Goal: Task Accomplishment & Management: Complete application form

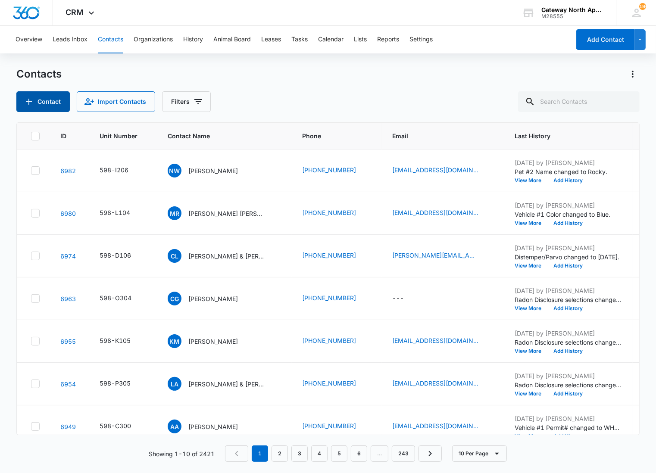
click at [65, 107] on button "Contact" at bounding box center [42, 101] width 53 height 21
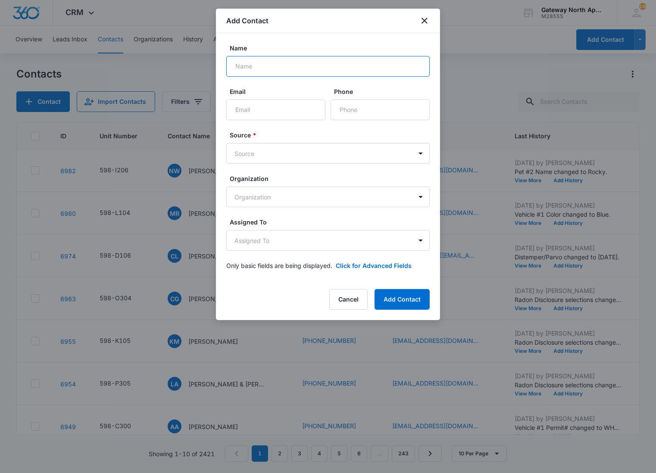
click at [328, 61] on input "Name" at bounding box center [327, 66] width 203 height 21
type input "[PERSON_NAME]"
type input "[EMAIL_ADDRESS][DOMAIN_NAME]"
type input "[PHONE_NUMBER]"
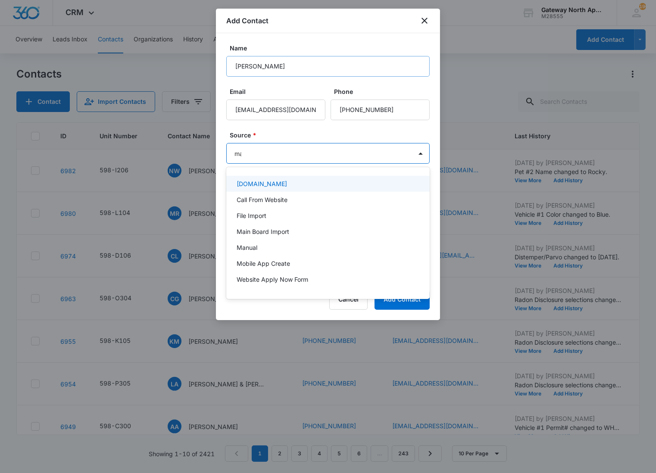
type input "man"
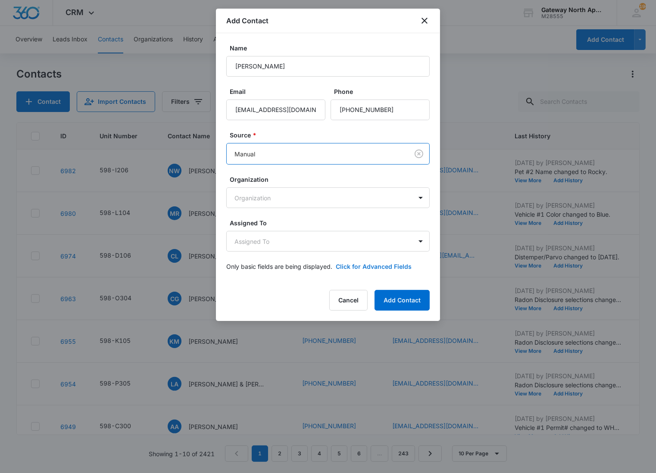
click at [353, 263] on button "Click for Advanced Fields" at bounding box center [374, 266] width 76 height 9
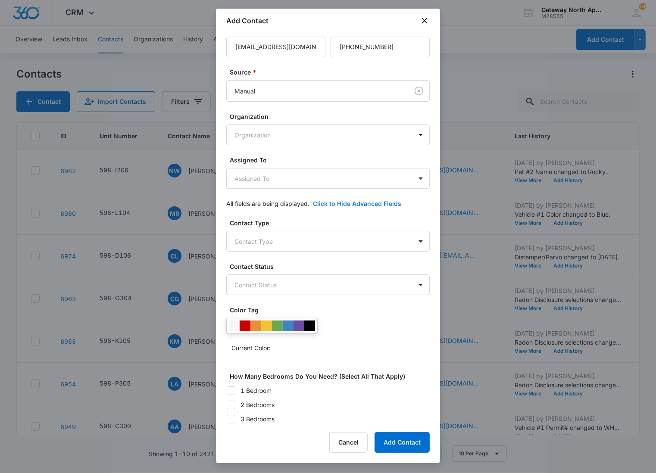
scroll to position [121, 0]
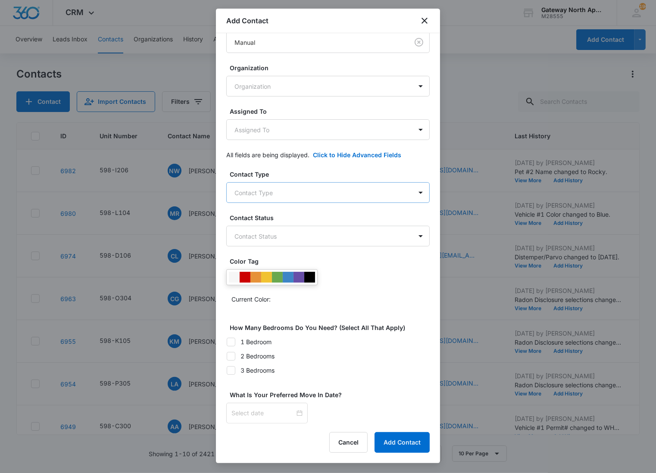
click at [264, 192] on body "CRM Apps Reputation Websites Forms CRM Email Social Content Ads Intelligence Fi…" at bounding box center [328, 236] width 656 height 473
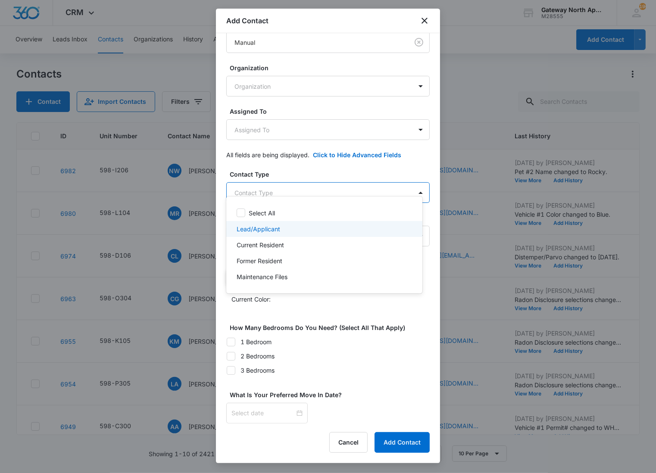
click at [255, 230] on p "Lead/Applicant" at bounding box center [258, 228] width 44 height 9
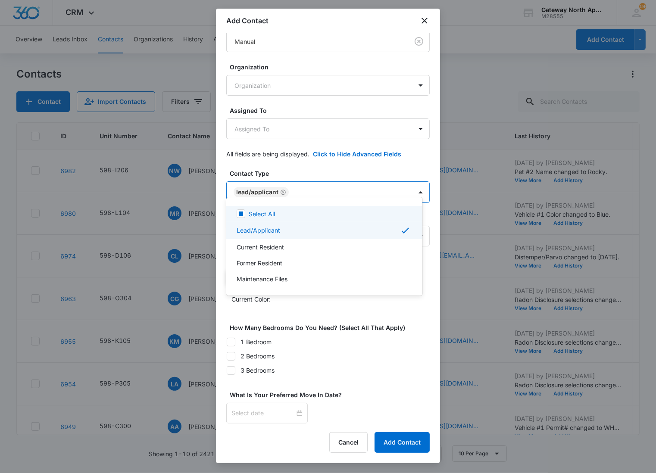
click at [321, 187] on div at bounding box center [328, 236] width 656 height 473
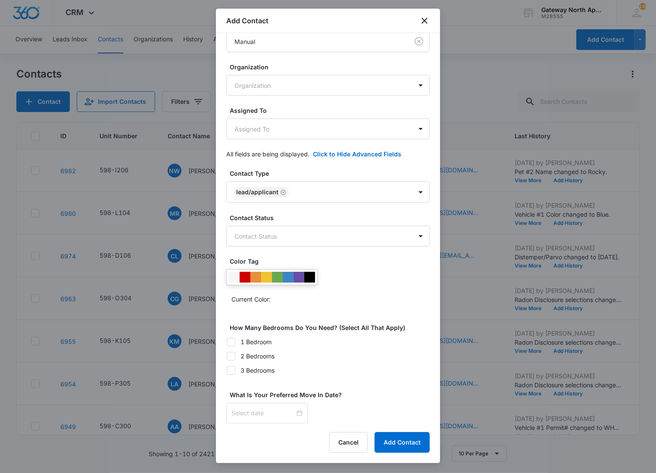
click at [289, 213] on label "Contact Status" at bounding box center [331, 217] width 203 height 9
click at [278, 230] on body "CRM Apps Reputation Websites Forms CRM Email Social Content Ads Intelligence Fi…" at bounding box center [328, 236] width 656 height 473
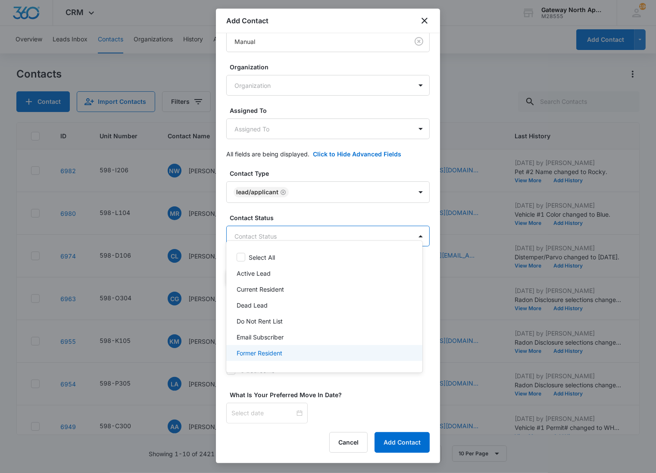
scroll to position [44, 0]
click at [259, 353] on div "Applied" at bounding box center [323, 356] width 174 height 9
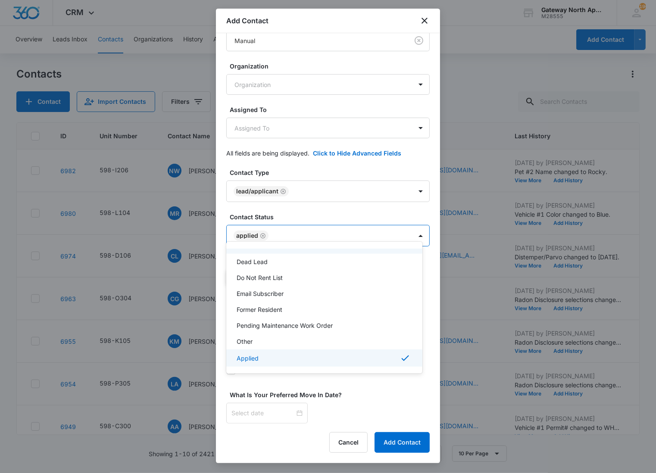
click at [288, 230] on div at bounding box center [328, 236] width 656 height 473
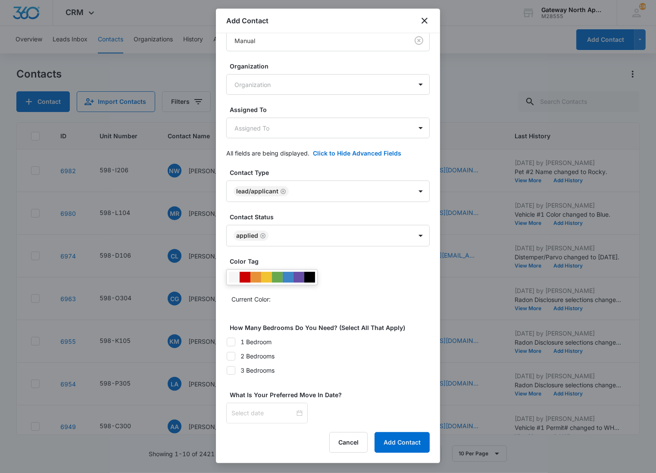
click at [231, 346] on icon at bounding box center [231, 342] width 8 height 8
click at [227, 342] on input "1 Bedroom" at bounding box center [226, 342] width 0 height 0
checkbox input "true"
click at [293, 414] on div at bounding box center [266, 412] width 71 height 9
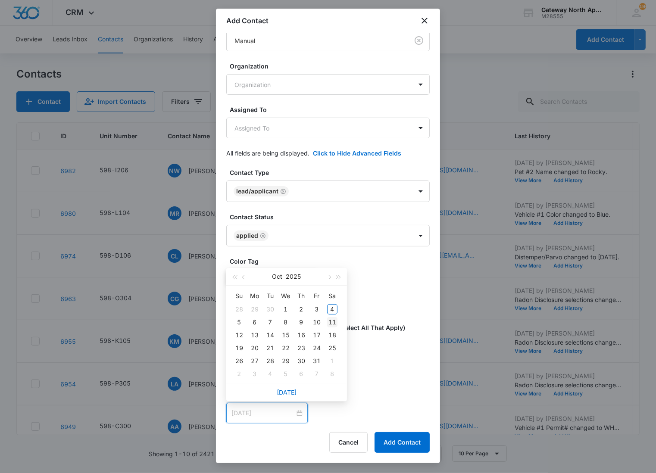
type input "[DATE]"
click at [333, 323] on div "11" at bounding box center [332, 322] width 10 height 10
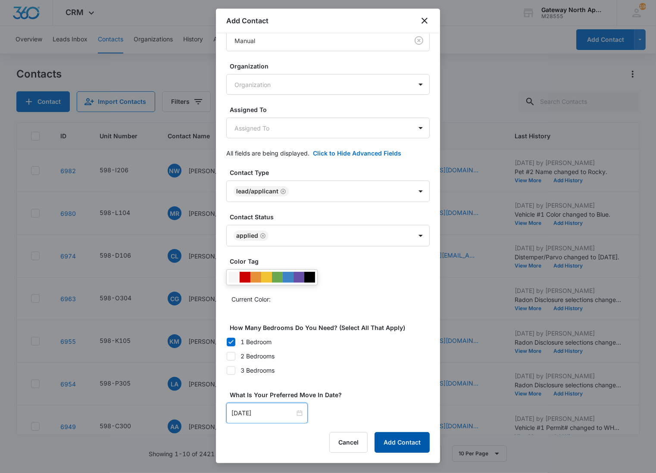
click at [397, 441] on button "Add Contact" at bounding box center [401, 442] width 55 height 21
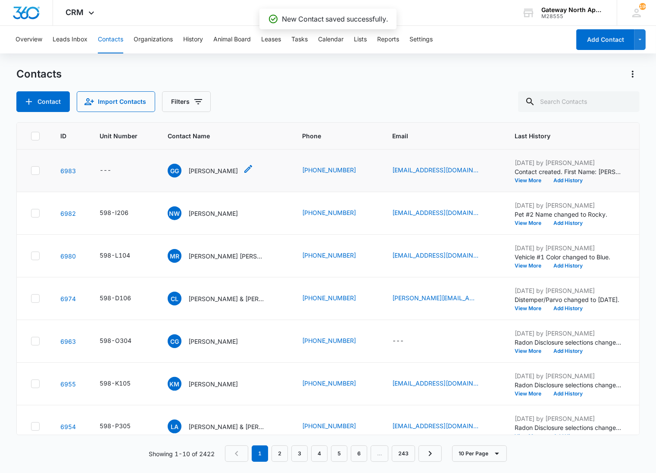
click at [228, 168] on p "[PERSON_NAME]" at bounding box center [213, 170] width 50 height 9
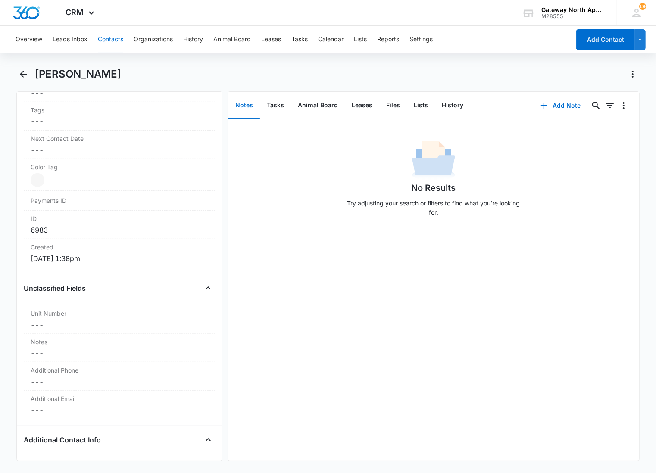
scroll to position [479, 0]
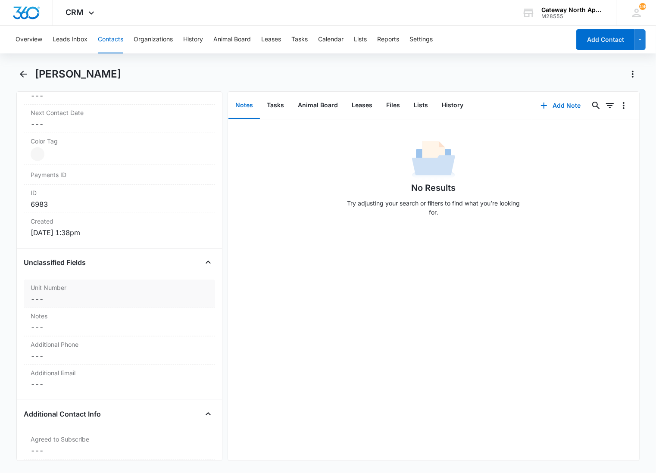
click at [97, 283] on label "Unit Number" at bounding box center [119, 287] width 177 height 9
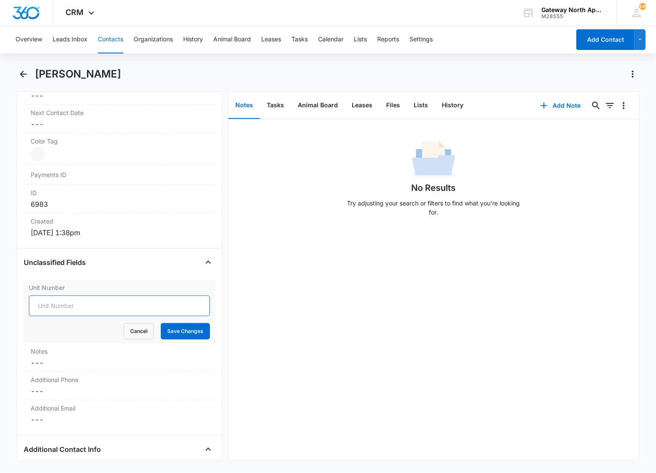
click at [71, 307] on input "Unit Number" at bounding box center [119, 305] width 181 height 21
type input "598-P305"
click at [161, 323] on button "Save Changes" at bounding box center [185, 331] width 49 height 16
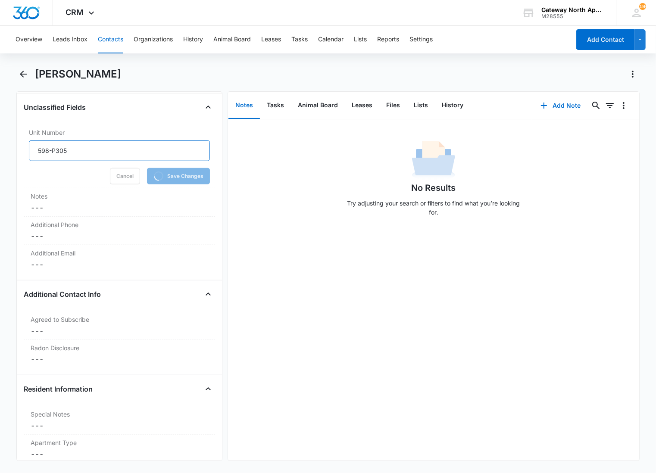
scroll to position [670, 0]
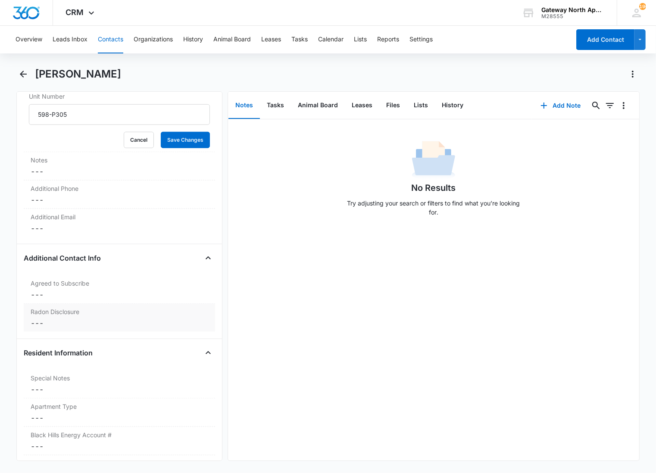
click at [64, 315] on div "Additional Contact Info Agreed to Subscribe Cancel Save Changes --- Radon Discl…" at bounding box center [119, 295] width 191 height 88
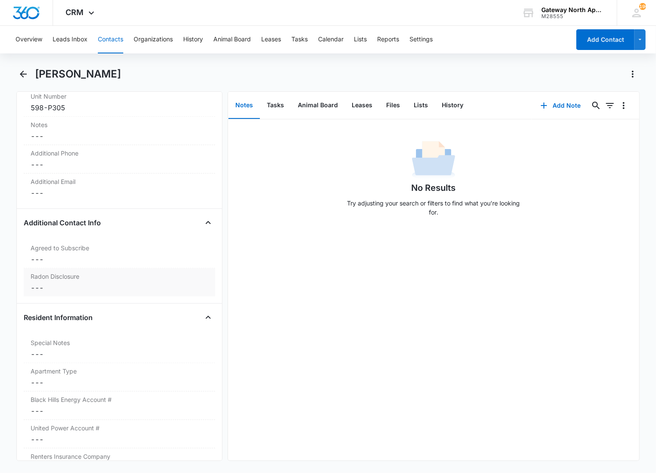
click at [53, 283] on dd "Cancel Save Changes ---" at bounding box center [119, 288] width 177 height 10
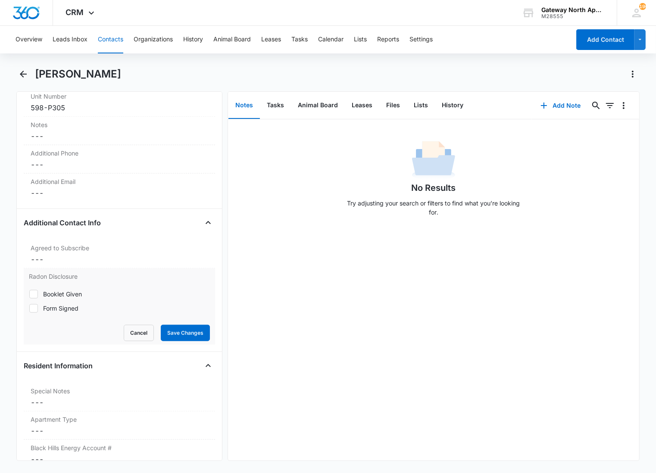
click at [37, 307] on icon at bounding box center [34, 309] width 8 height 8
click at [29, 308] on input "Form Signed" at bounding box center [29, 308] width 0 height 0
checkbox input "true"
click at [165, 333] on button "Save Changes" at bounding box center [185, 333] width 49 height 16
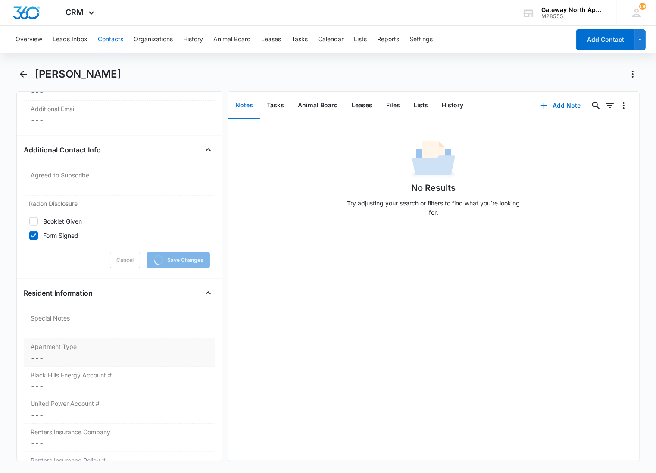
scroll to position [765, 0]
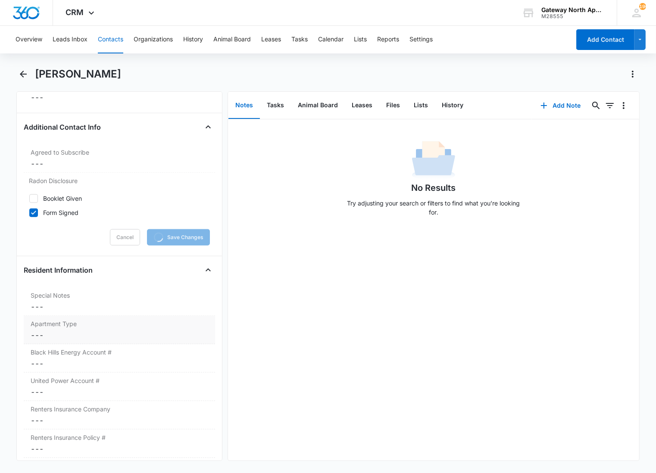
click at [100, 337] on dd "Cancel Save Changes ---" at bounding box center [119, 335] width 177 height 10
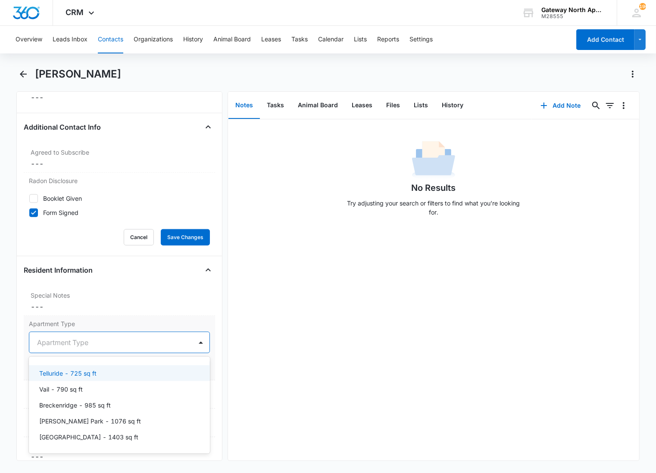
click at [85, 337] on div at bounding box center [109, 342] width 144 height 12
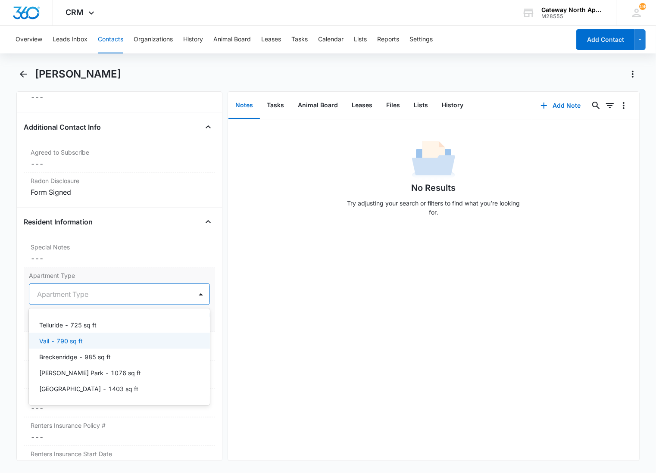
click at [75, 347] on div "Vail - 790 sq ft" at bounding box center [119, 341] width 181 height 16
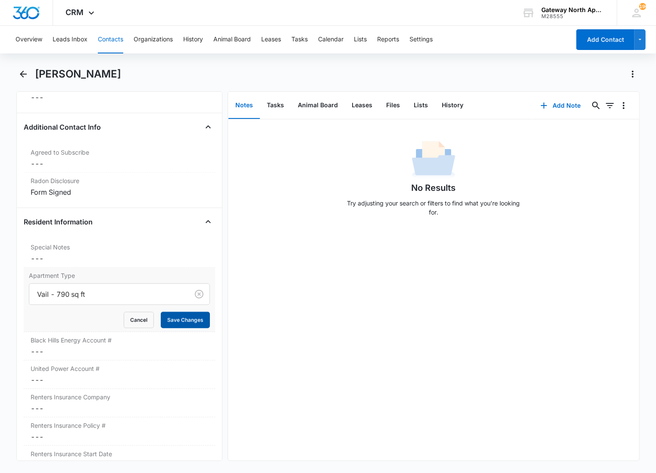
click at [161, 324] on button "Save Changes" at bounding box center [185, 320] width 49 height 16
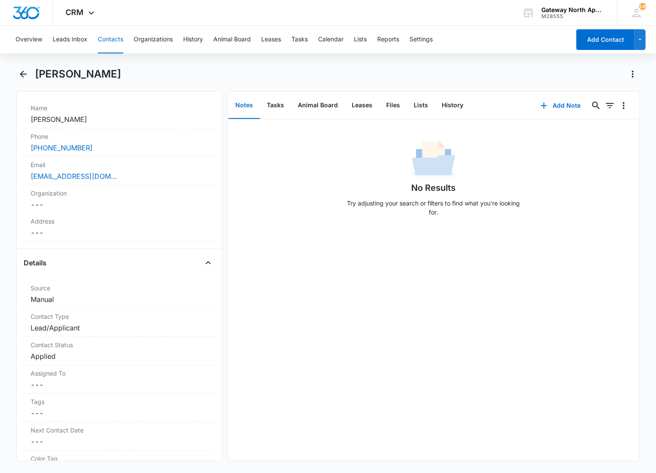
scroll to position [0, 0]
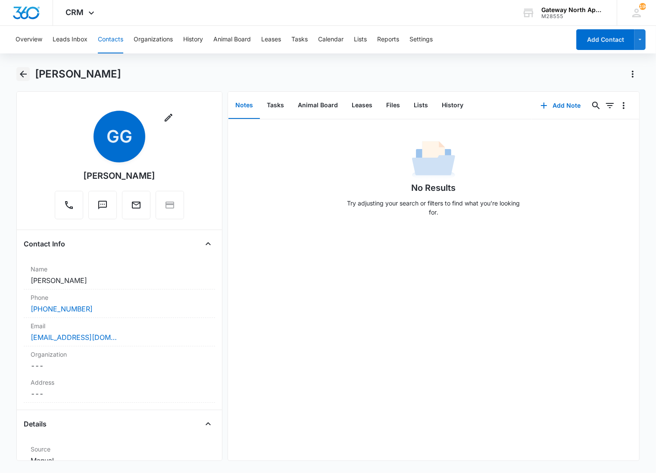
click at [21, 78] on icon "Back" at bounding box center [23, 74] width 10 height 10
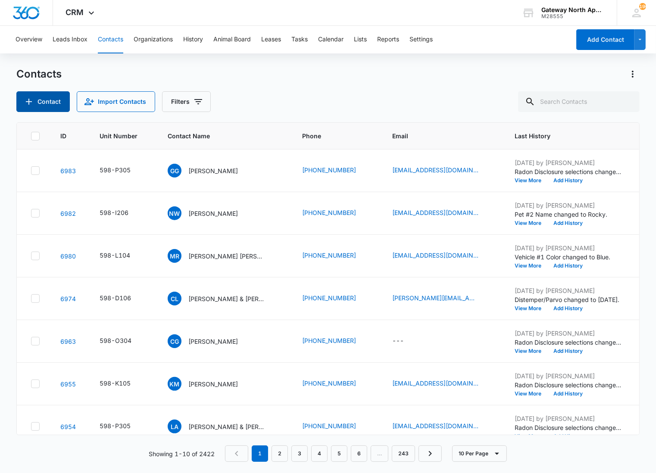
click at [37, 98] on button "Contact" at bounding box center [42, 101] width 53 height 21
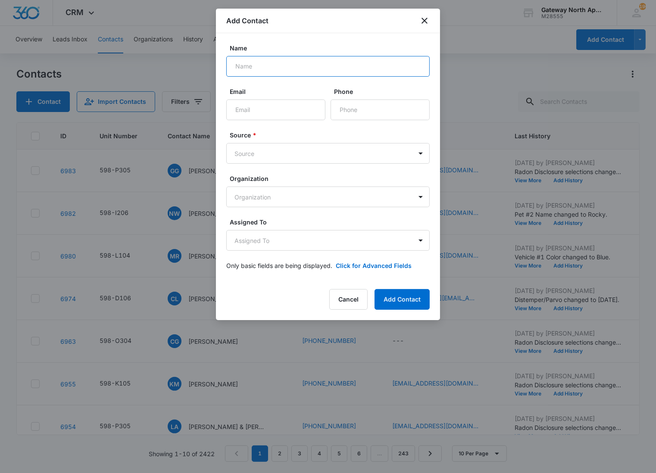
click at [341, 65] on input "Name" at bounding box center [327, 66] width 203 height 21
type input "[PERSON_NAME] & [PERSON_NAME]"
type input "[EMAIL_ADDRESS][DOMAIN_NAME]"
type input "[PHONE_NUMBER]"
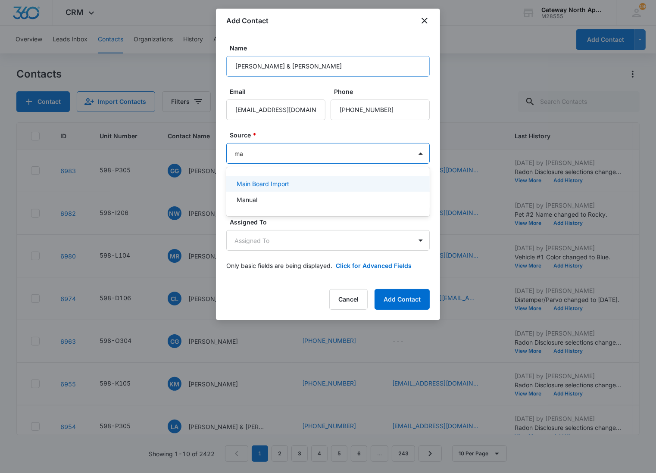
type input "man"
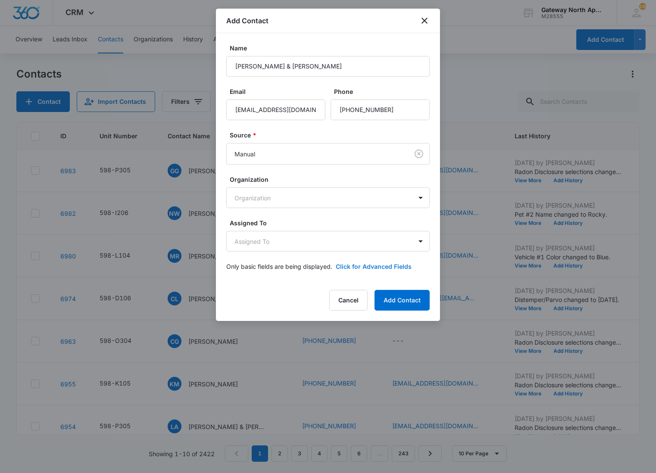
click at [352, 262] on button "Click for Advanced Fields" at bounding box center [374, 266] width 76 height 9
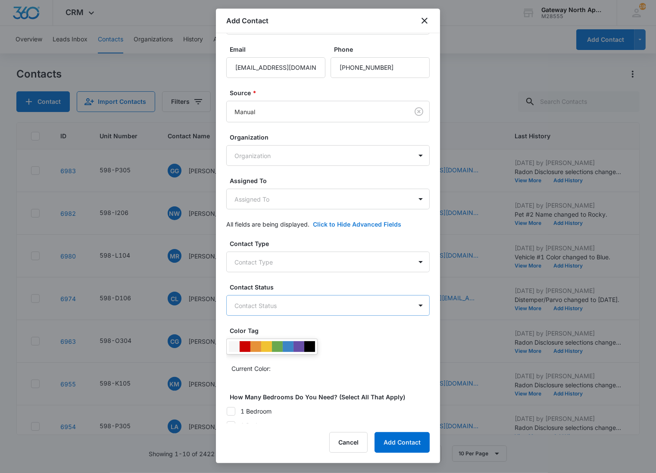
scroll to position [121, 0]
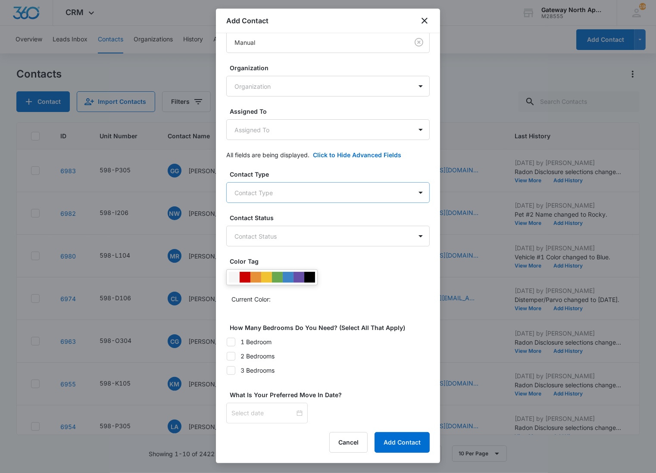
click at [294, 185] on body "CRM Apps Reputation Websites Forms CRM Email Social Content Ads Intelligence Fi…" at bounding box center [328, 236] width 656 height 473
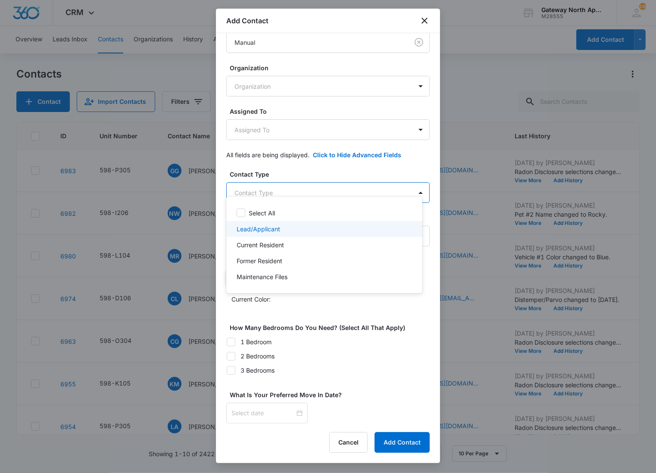
click at [273, 225] on p "Lead/Applicant" at bounding box center [258, 228] width 44 height 9
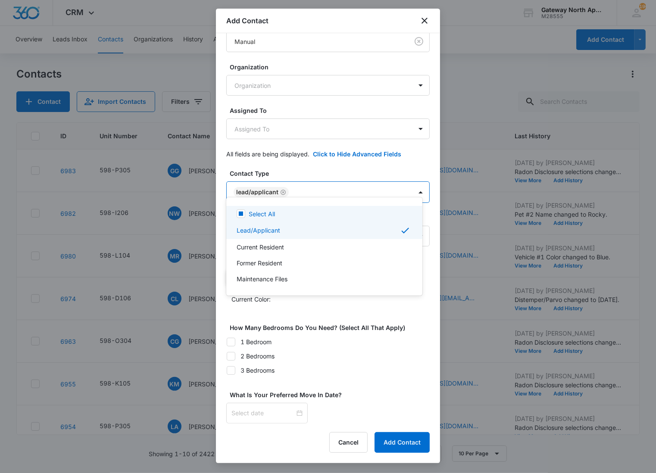
click at [299, 179] on div at bounding box center [328, 236] width 656 height 473
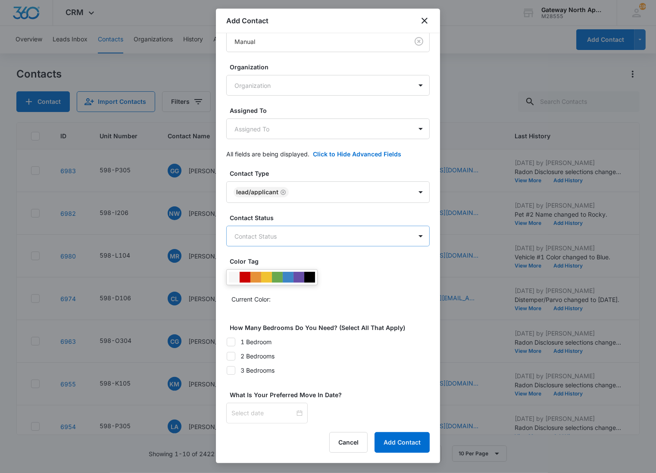
click at [315, 230] on body "CRM Apps Reputation Websites Forms CRM Email Social Content Ads Intelligence Fi…" at bounding box center [328, 236] width 656 height 473
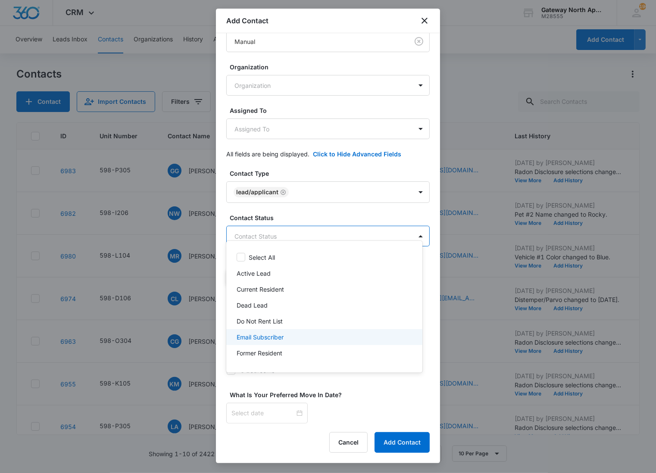
scroll to position [44, 0]
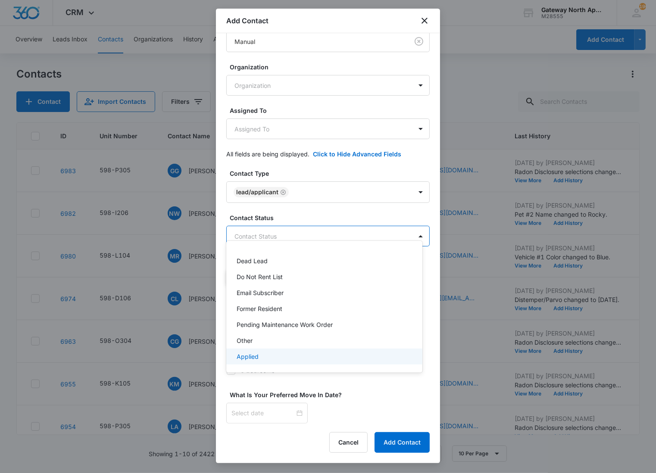
click at [279, 355] on div "Applied" at bounding box center [323, 356] width 174 height 9
click at [317, 231] on div at bounding box center [328, 236] width 656 height 473
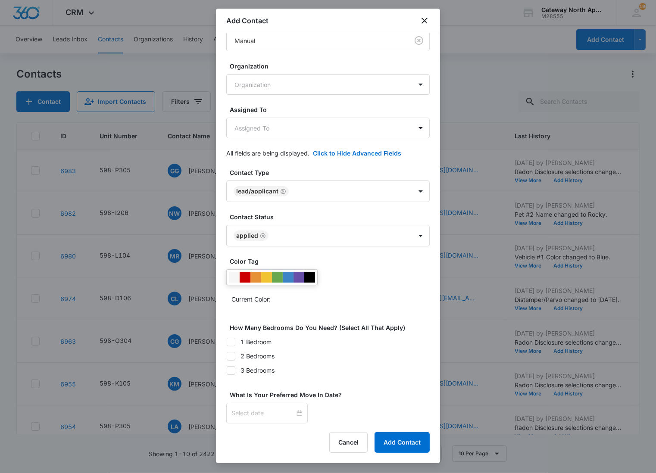
click at [229, 345] on icon at bounding box center [231, 342] width 8 height 8
click at [227, 342] on input "1 Bedroom" at bounding box center [226, 342] width 0 height 0
checkbox input "true"
click at [293, 411] on div at bounding box center [266, 412] width 71 height 9
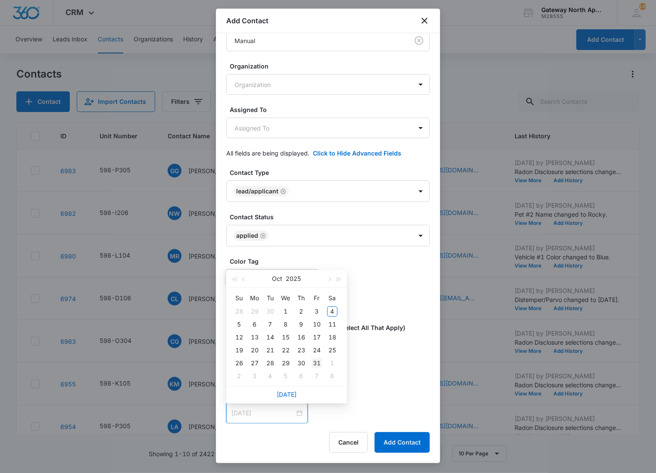
type input "[DATE]"
click at [319, 361] on div "31" at bounding box center [316, 363] width 10 height 10
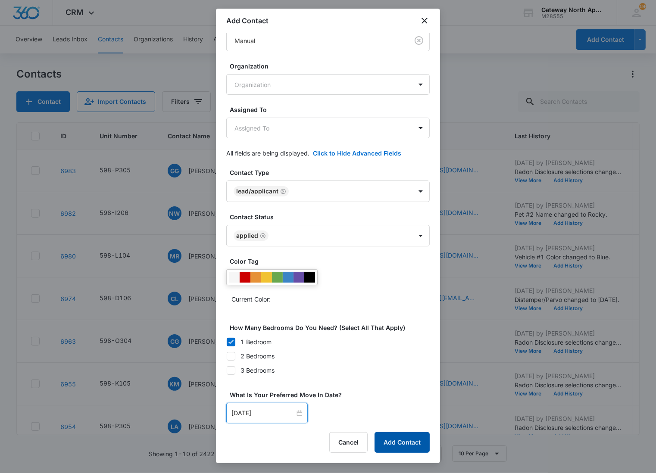
click at [391, 441] on button "Add Contact" at bounding box center [401, 442] width 55 height 21
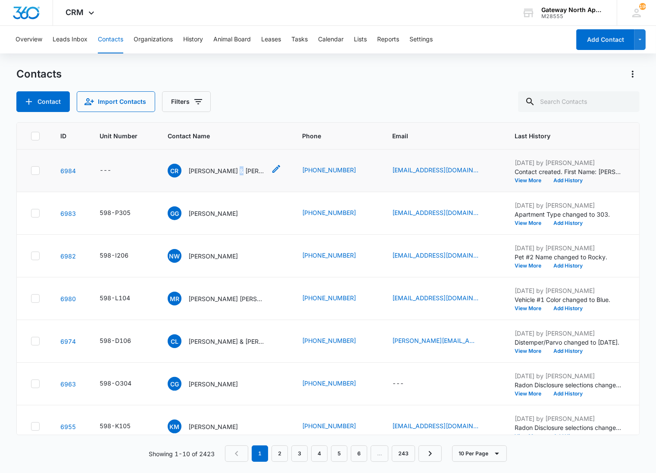
click at [235, 167] on p "[PERSON_NAME] & [PERSON_NAME]" at bounding box center [227, 170] width 78 height 9
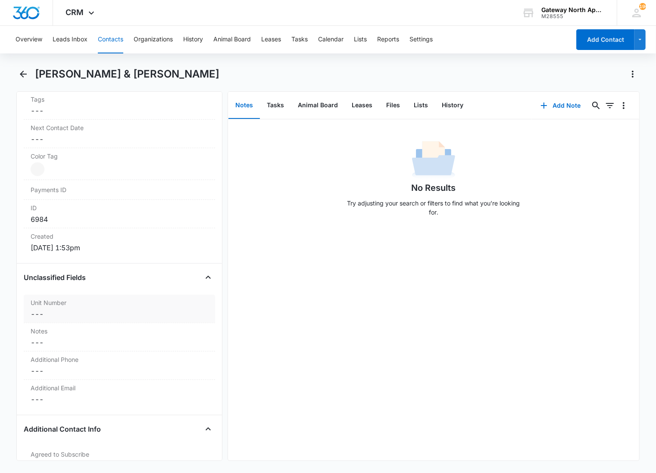
scroll to position [479, 0]
click at [112, 307] on dd "Cancel Save Changes ---" at bounding box center [119, 312] width 177 height 10
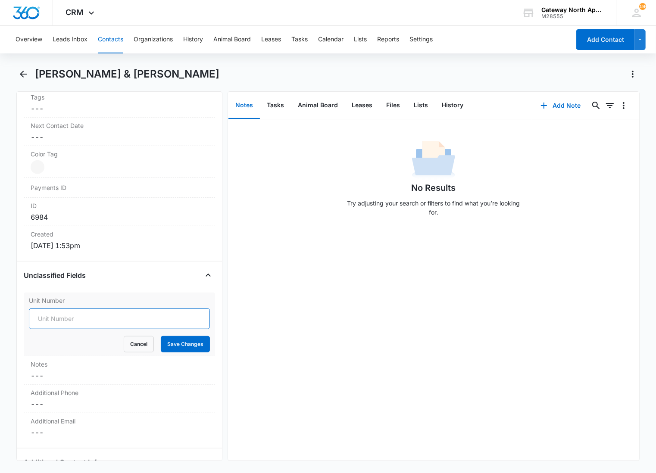
click at [73, 308] on input "Unit Number" at bounding box center [119, 318] width 181 height 21
type input "598-N102"
click at [161, 336] on button "Save Changes" at bounding box center [185, 344] width 49 height 16
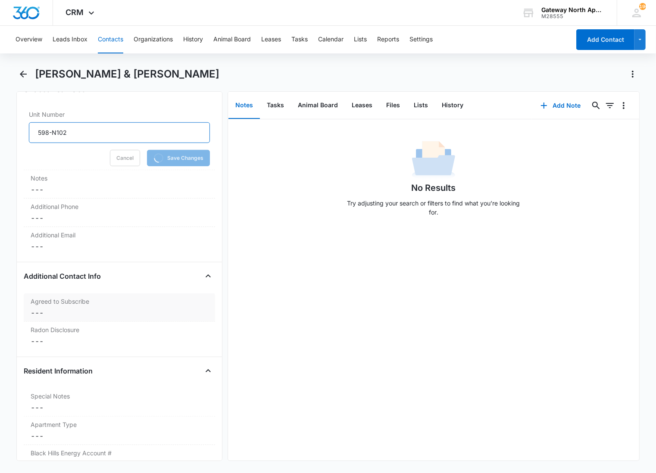
scroll to position [670, 0]
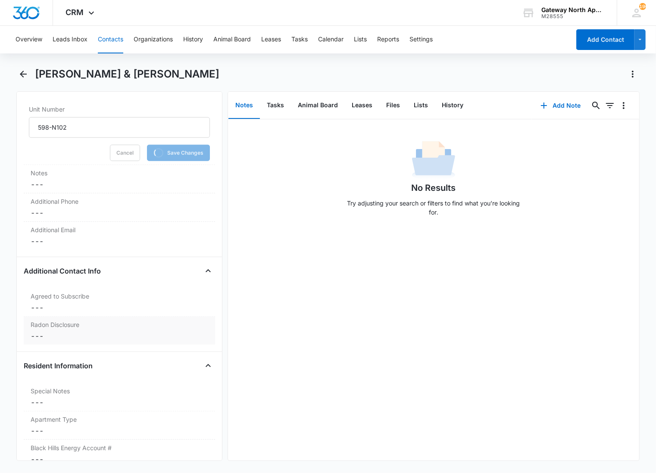
click at [62, 331] on dd "Cancel Save Changes ---" at bounding box center [119, 336] width 177 height 10
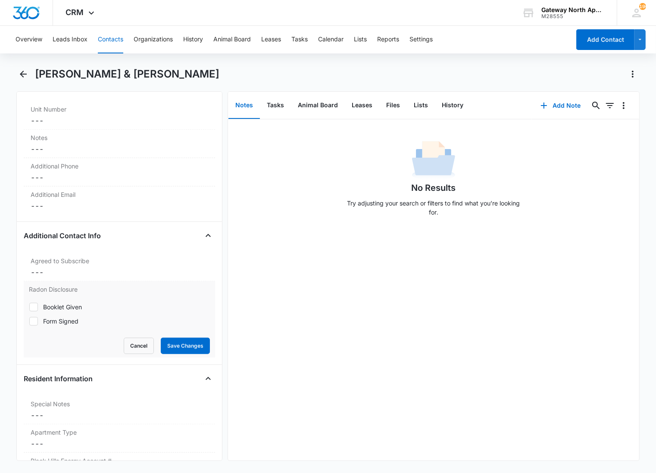
click at [36, 317] on icon at bounding box center [34, 321] width 8 height 8
click at [29, 321] on input "Form Signed" at bounding box center [29, 321] width 0 height 0
checkbox input "true"
click at [183, 338] on button "Save Changes" at bounding box center [185, 346] width 49 height 16
click at [91, 426] on div "Apartment Type Cancel Save Changes ---" at bounding box center [119, 438] width 191 height 28
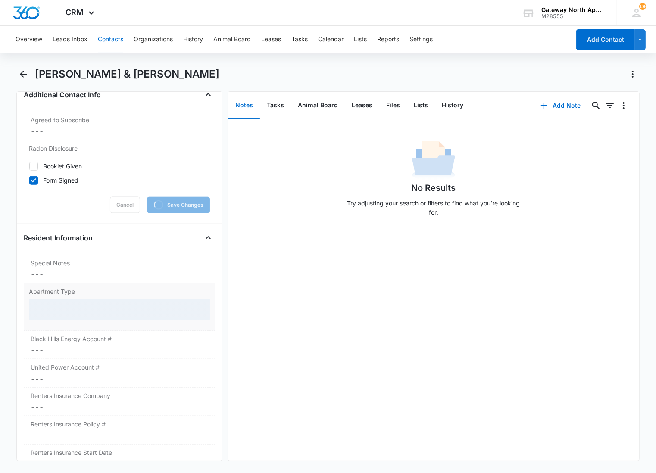
scroll to position [813, 0]
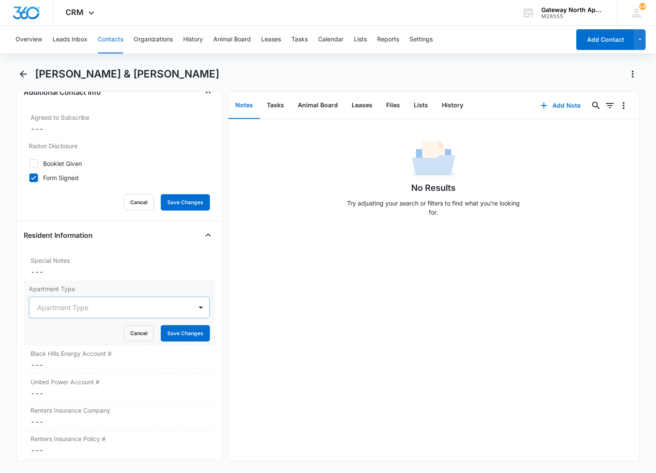
click at [68, 297] on div "Apartment Type" at bounding box center [110, 307] width 163 height 21
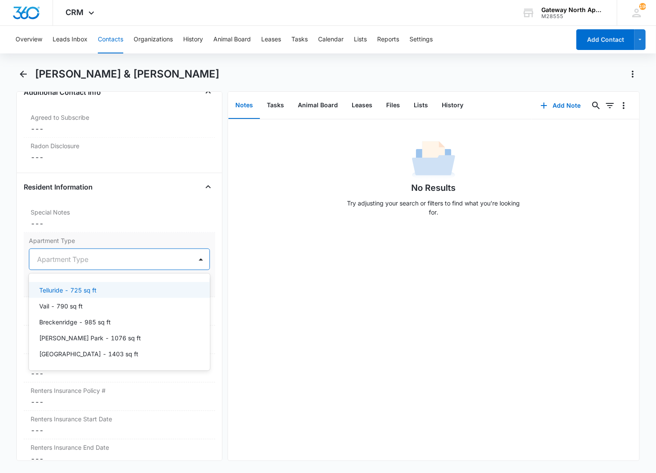
click at [71, 286] on p "Telluride - 725 sq ft" at bounding box center [67, 290] width 57 height 9
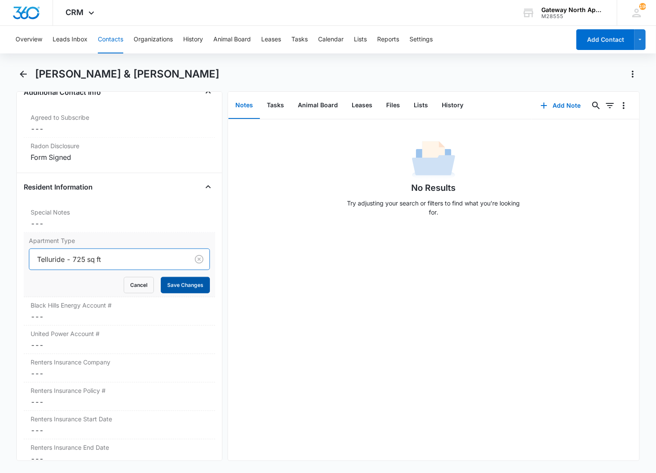
click at [182, 277] on button "Save Changes" at bounding box center [185, 285] width 49 height 16
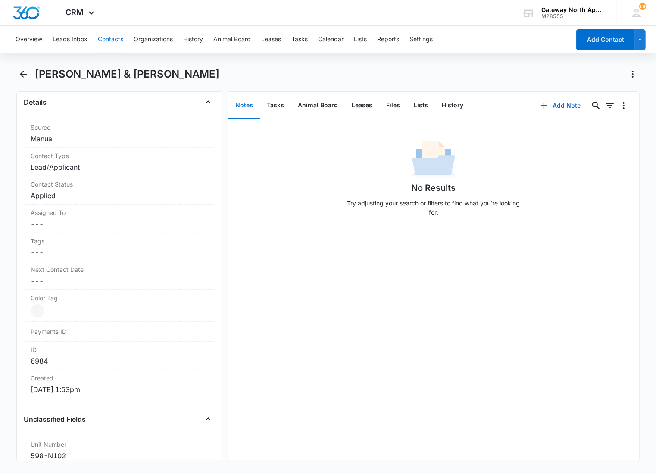
scroll to position [0, 0]
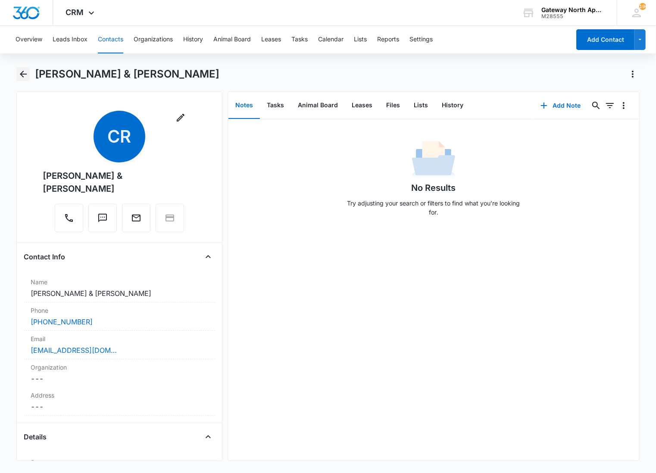
click at [22, 75] on icon "Back" at bounding box center [23, 74] width 10 height 10
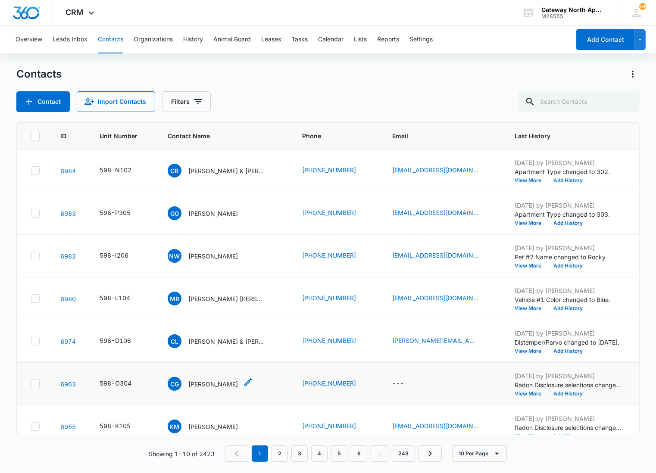
click at [211, 382] on p "[PERSON_NAME]" at bounding box center [213, 383] width 50 height 9
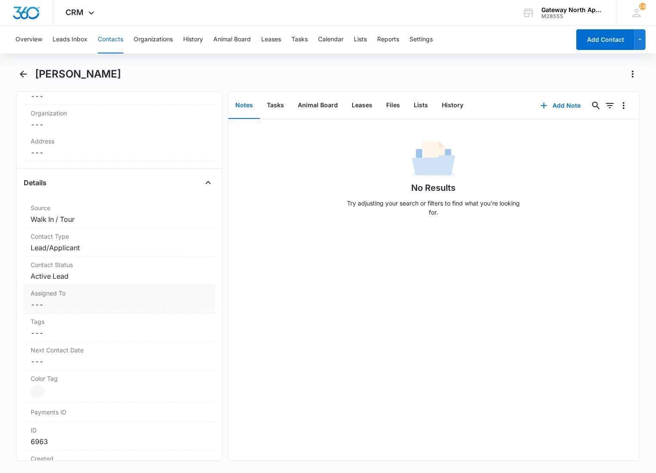
scroll to position [287, 0]
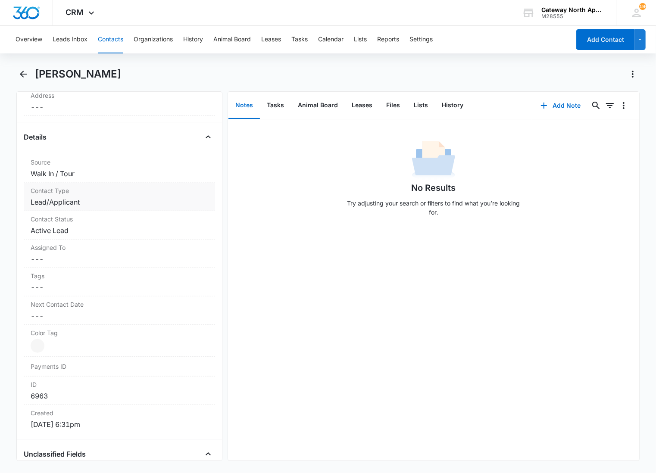
click at [124, 196] on div "Contact Type Cancel Save Changes Lead/Applicant" at bounding box center [119, 197] width 191 height 28
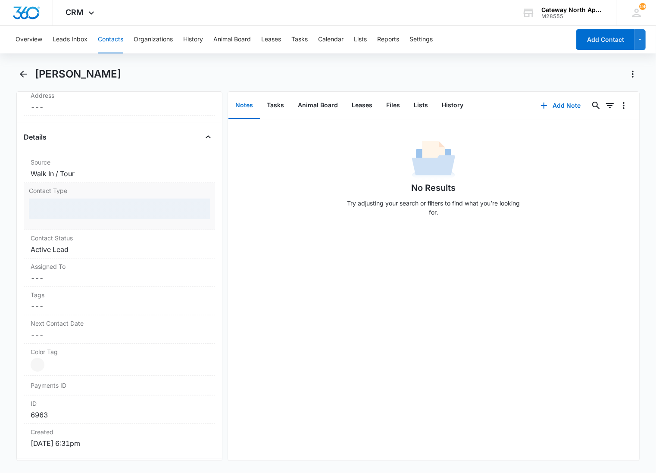
click at [109, 212] on div at bounding box center [119, 209] width 181 height 21
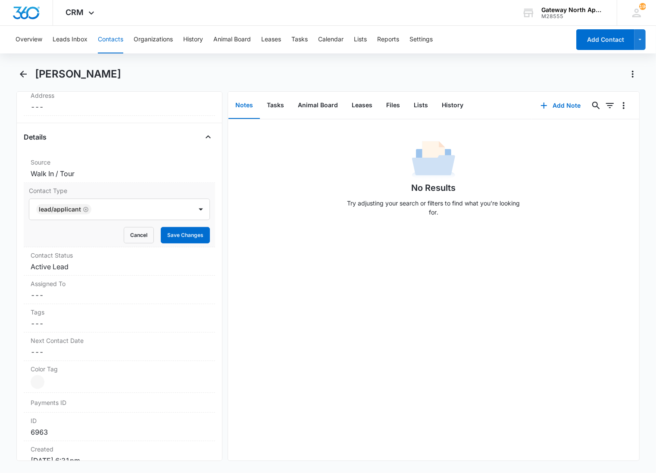
click at [109, 211] on div at bounding box center [137, 209] width 87 height 12
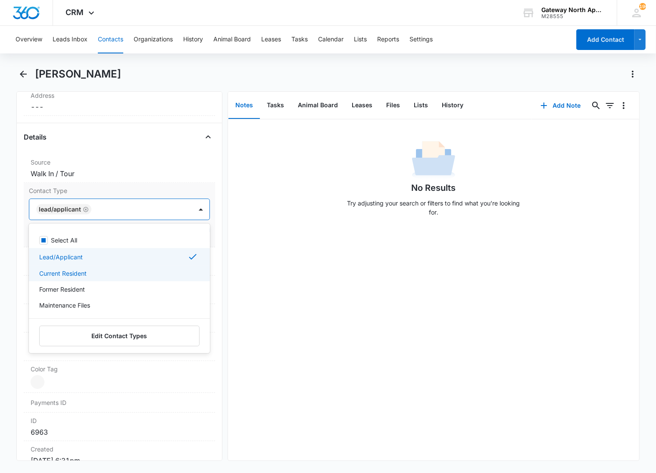
click at [79, 270] on p "Current Resident" at bounding box center [62, 273] width 47 height 9
click at [78, 260] on p "Lead/Applicant" at bounding box center [61, 256] width 44 height 9
click at [141, 207] on div at bounding box center [140, 209] width 81 height 12
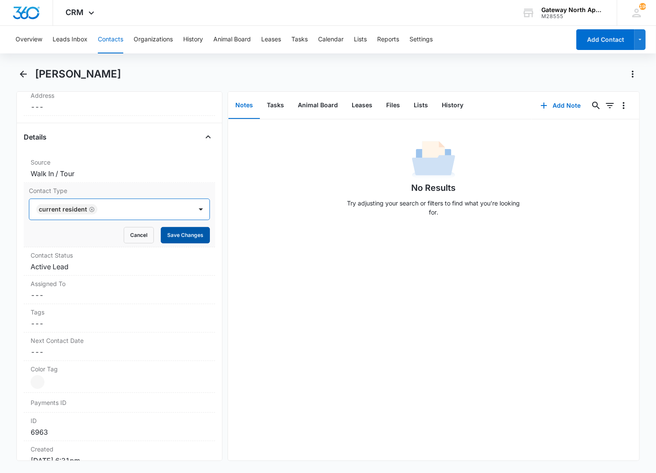
click at [171, 234] on button "Save Changes" at bounding box center [185, 235] width 49 height 16
click at [131, 266] on dd "Cancel Save Changes Active Lead" at bounding box center [119, 266] width 177 height 10
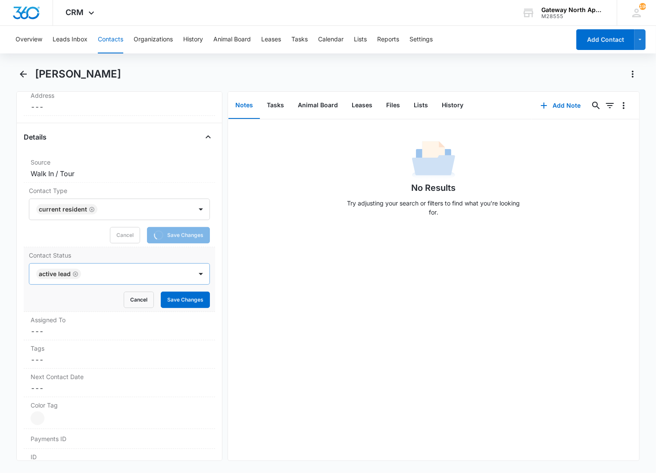
click at [99, 270] on div at bounding box center [132, 274] width 97 height 12
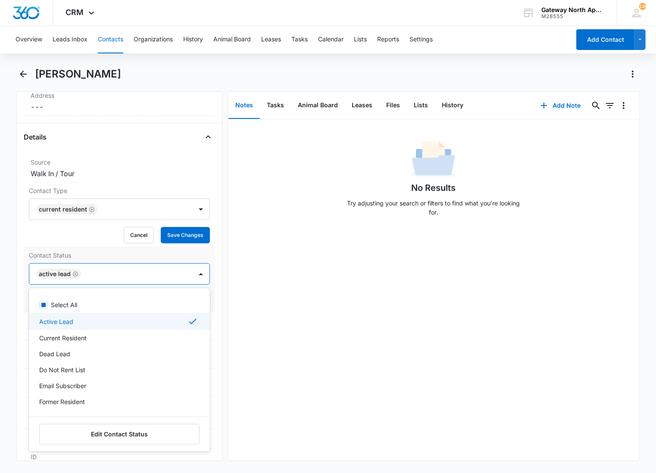
click at [75, 317] on div "Active Lead" at bounding box center [118, 321] width 159 height 10
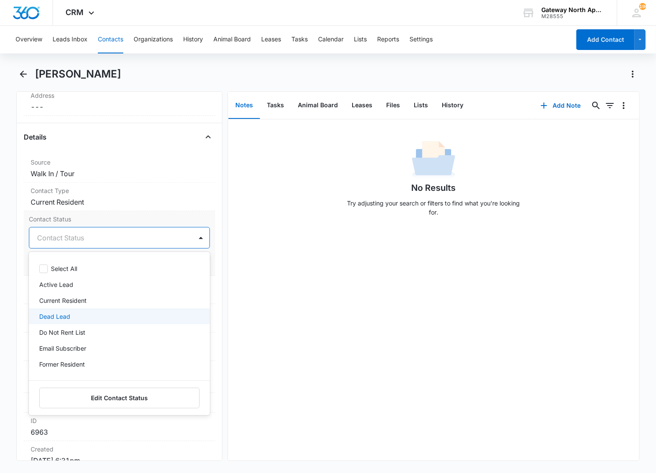
click at [70, 324] on div "Dead Lead" at bounding box center [119, 316] width 181 height 16
click at [68, 295] on div "Current Resident" at bounding box center [119, 300] width 181 height 16
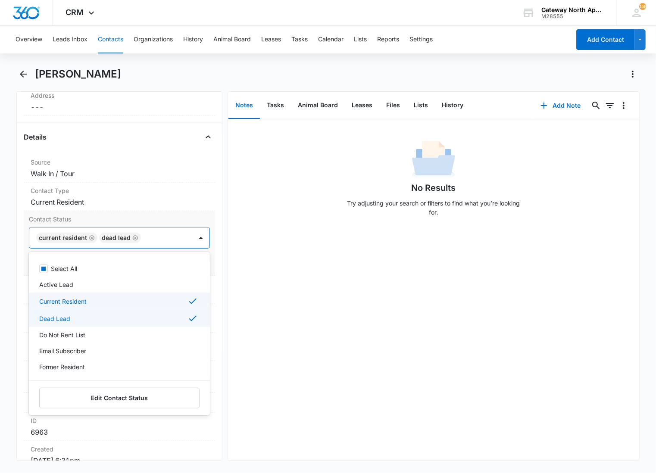
click at [67, 319] on p "Dead Lead" at bounding box center [54, 318] width 31 height 9
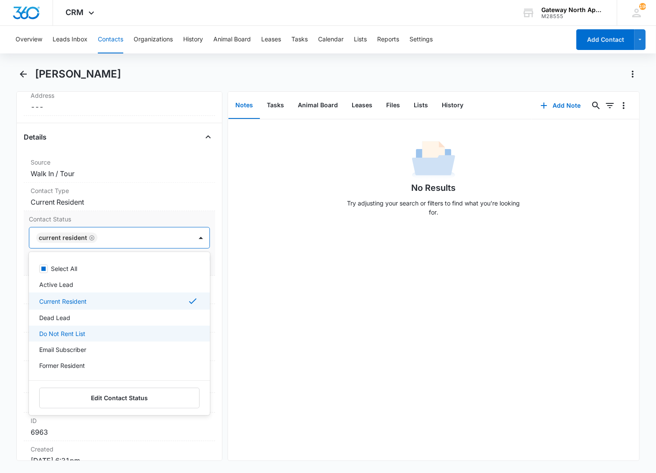
click at [66, 347] on p "Email Subscriber" at bounding box center [62, 349] width 47 height 9
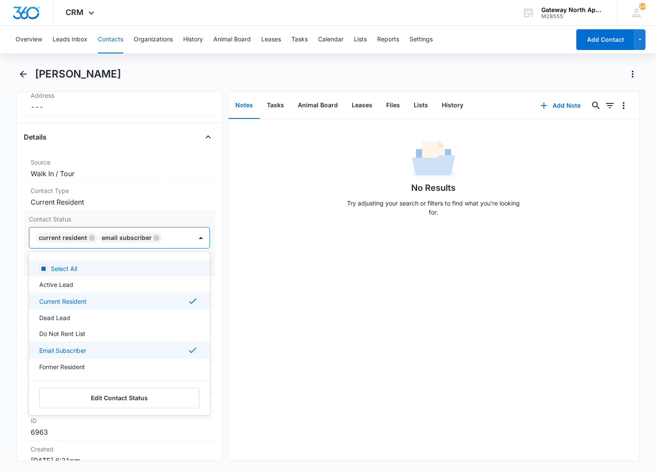
click at [177, 235] on div "Current Resident Email Subscriber" at bounding box center [110, 237] width 163 height 21
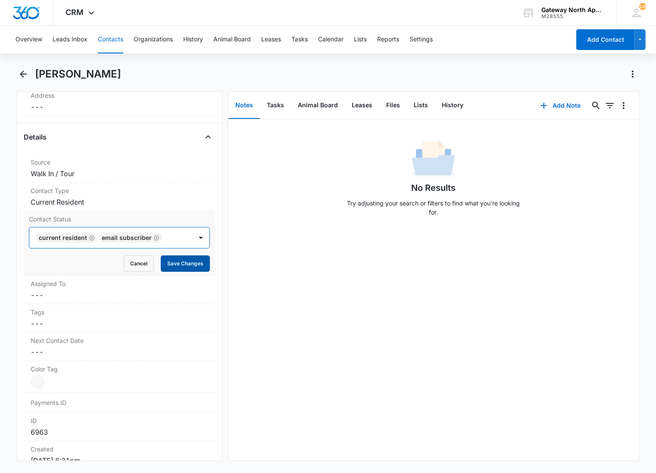
click at [173, 265] on button "Save Changes" at bounding box center [185, 263] width 49 height 16
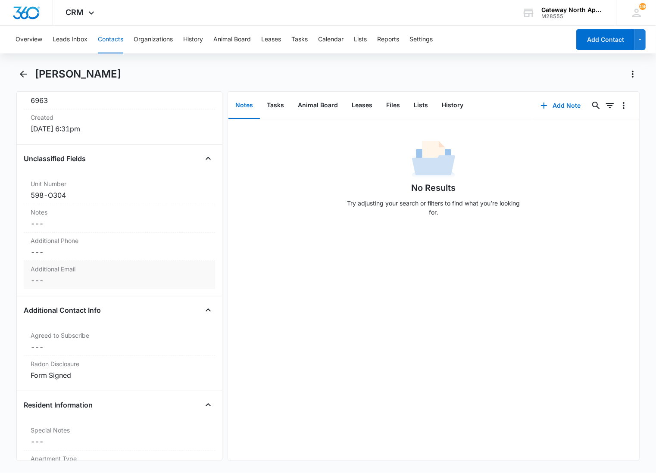
scroll to position [622, 0]
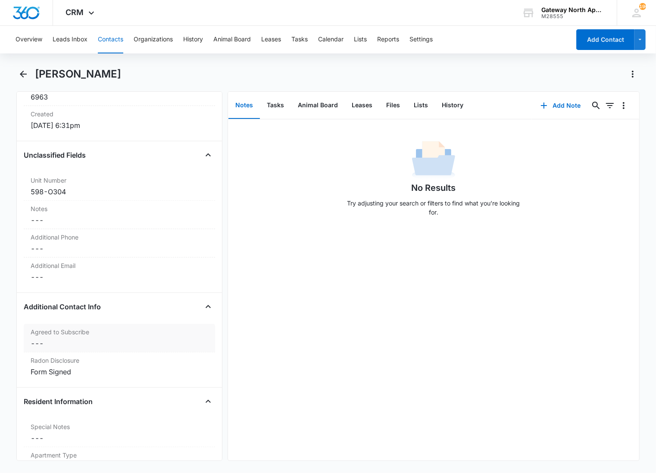
click at [78, 326] on div "Agreed to Subscribe Cancel Save Changes ---" at bounding box center [119, 338] width 191 height 28
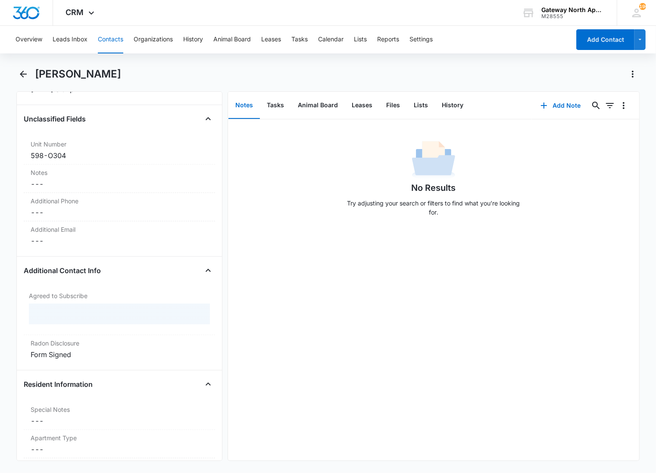
scroll to position [586, 0]
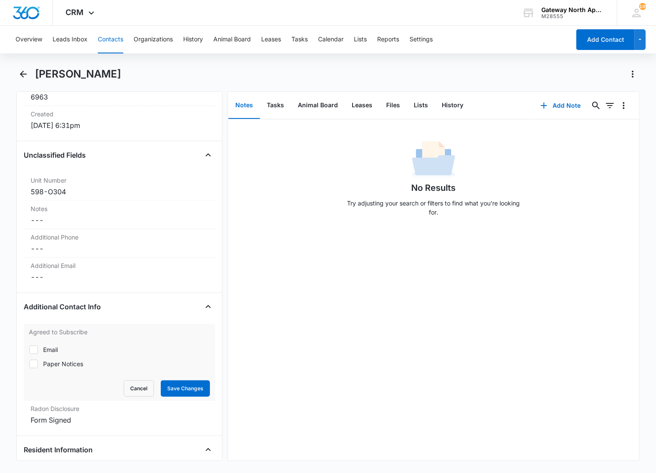
click at [35, 346] on icon at bounding box center [34, 350] width 8 height 8
click at [29, 349] on input "Email" at bounding box center [29, 349] width 0 height 0
checkbox input "true"
click at [177, 394] on button "Save Changes" at bounding box center [185, 388] width 49 height 16
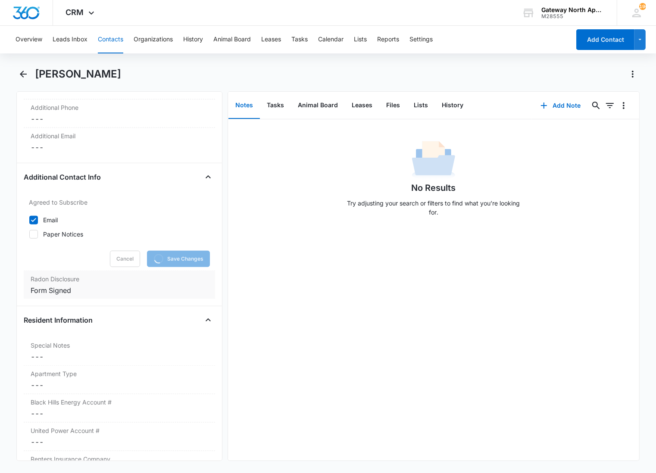
scroll to position [777, 0]
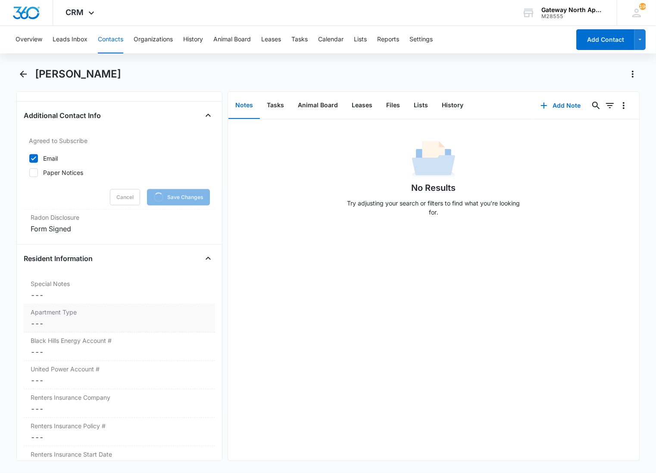
click at [108, 317] on div "Apartment Type Cancel Save Changes ---" at bounding box center [119, 318] width 191 height 28
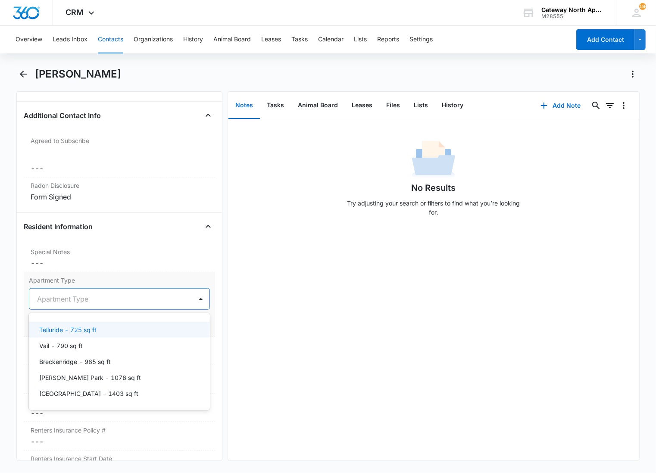
click at [74, 310] on div "5 results available. Use Up and Down to choose options, press Enter to select t…" at bounding box center [119, 299] width 181 height 22
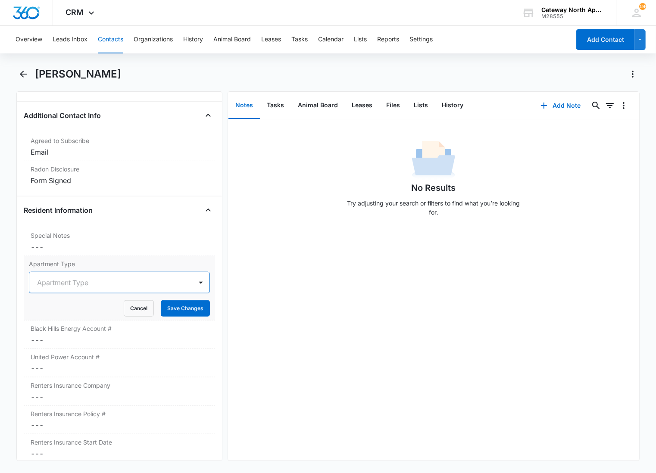
click at [97, 282] on div at bounding box center [109, 283] width 144 height 12
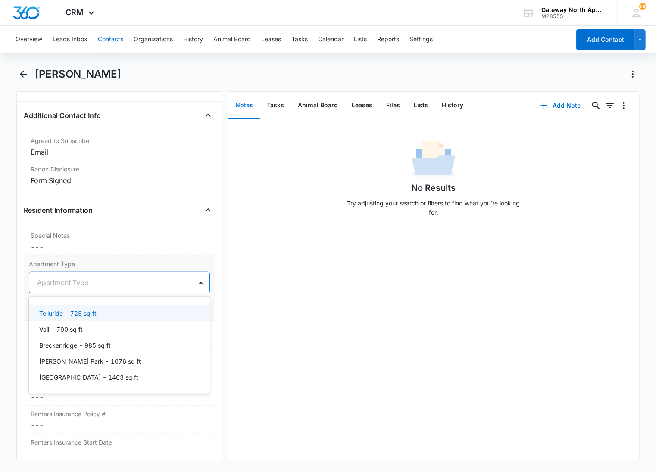
click at [78, 316] on p "Telluride - 725 sq ft" at bounding box center [67, 313] width 57 height 9
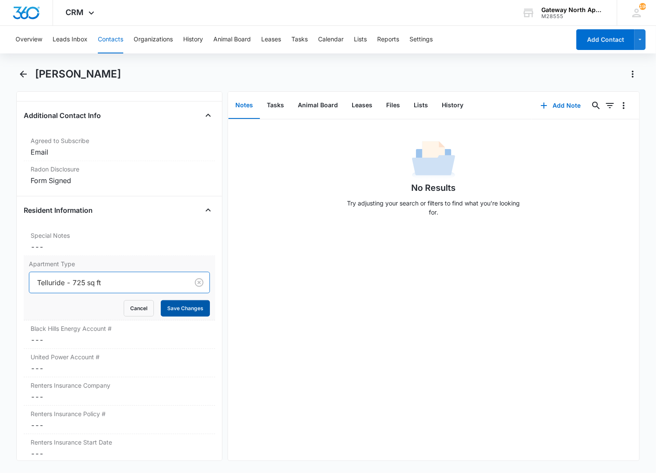
click at [161, 304] on button "Save Changes" at bounding box center [185, 308] width 49 height 16
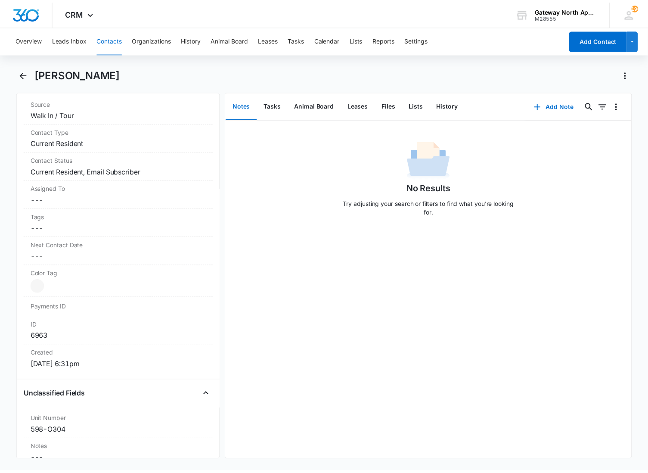
scroll to position [0, 0]
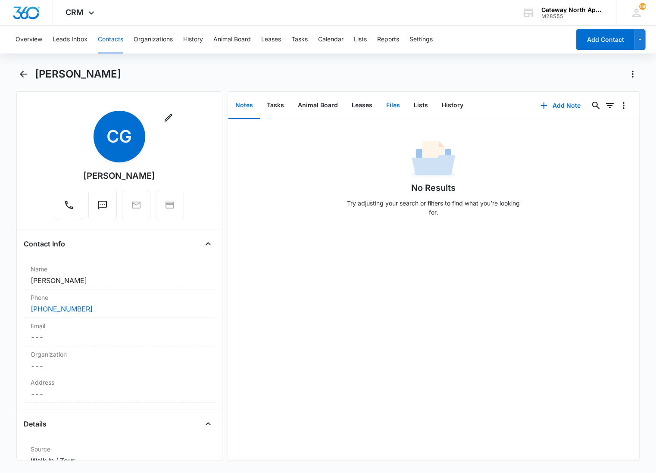
click at [389, 99] on button "Files" at bounding box center [393, 105] width 28 height 27
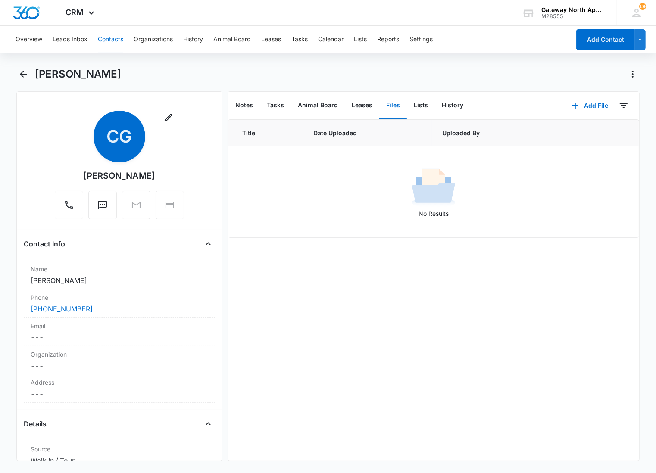
click at [317, 177] on div "No Results" at bounding box center [433, 192] width 409 height 52
click at [576, 101] on button "Add File" at bounding box center [589, 105] width 53 height 21
click at [559, 128] on button "Upload Files" at bounding box center [582, 132] width 65 height 13
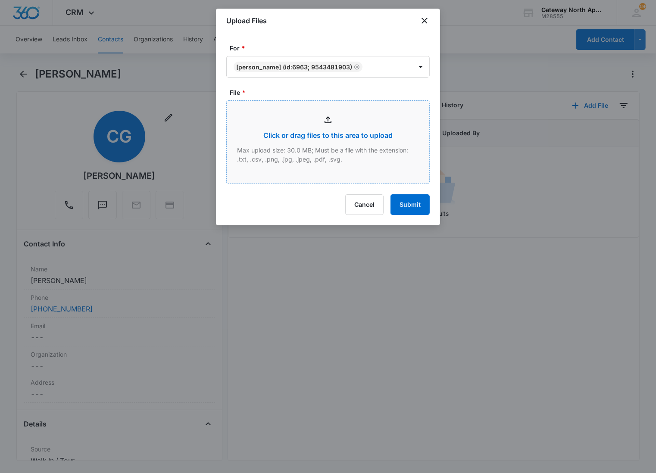
type input "C:\fakepath\O304_10042025133047.pdf"
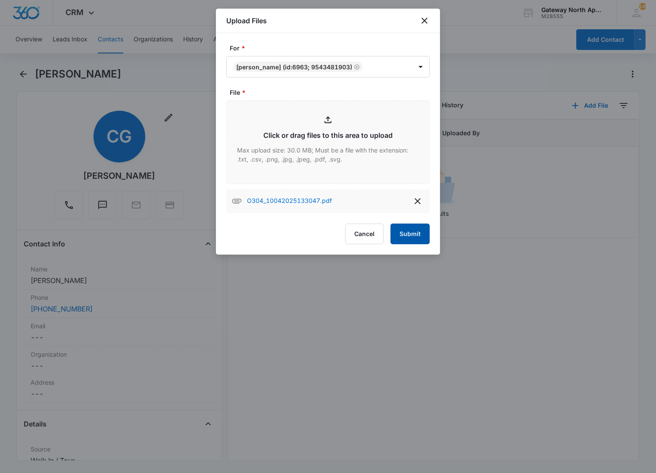
click at [395, 233] on button "Submit" at bounding box center [409, 234] width 39 height 21
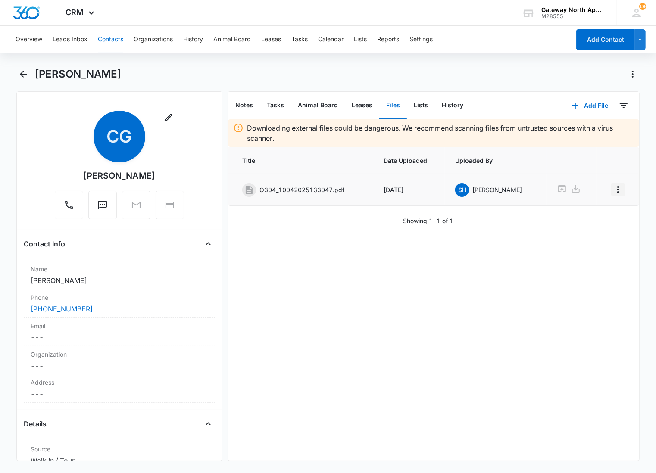
click at [612, 185] on icon "Overflow Menu" at bounding box center [617, 189] width 10 height 10
click at [596, 215] on button "Edit" at bounding box center [592, 213] width 49 height 13
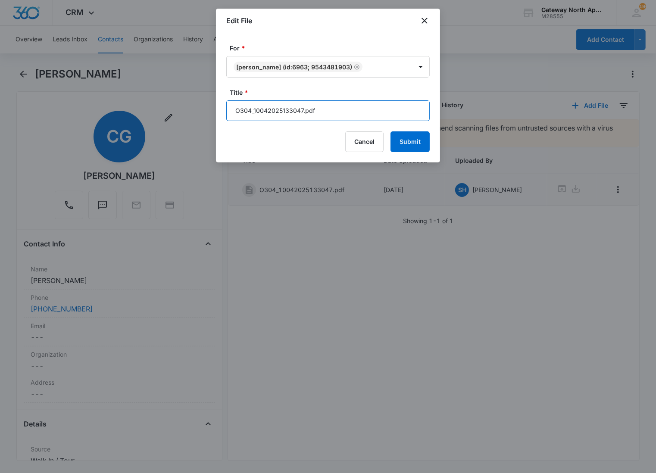
drag, startPoint x: 341, startPoint y: 111, endPoint x: 169, endPoint y: 113, distance: 171.9
click at [169, 113] on body "CRM Apps Reputation Websites Forms CRM Email Social Content Ads Intelligence Fi…" at bounding box center [328, 236] width 656 height 473
type input "598-O304 Lease [DATE]-[DATE]"
click at [390, 131] on button "Submit" at bounding box center [409, 141] width 39 height 21
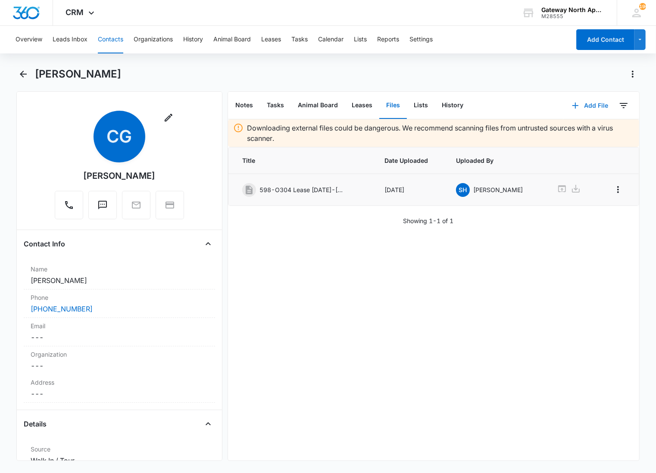
click at [588, 104] on button "Add File" at bounding box center [589, 105] width 53 height 21
click at [575, 128] on button "Upload Files" at bounding box center [582, 132] width 65 height 13
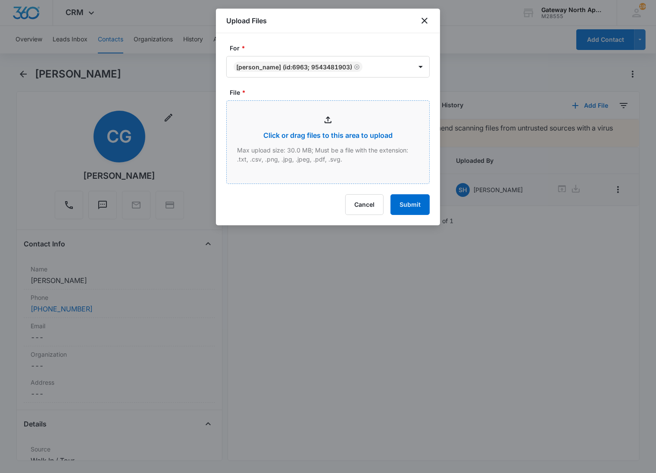
type input "C:\fakepath\O304_10042025132950.pdf"
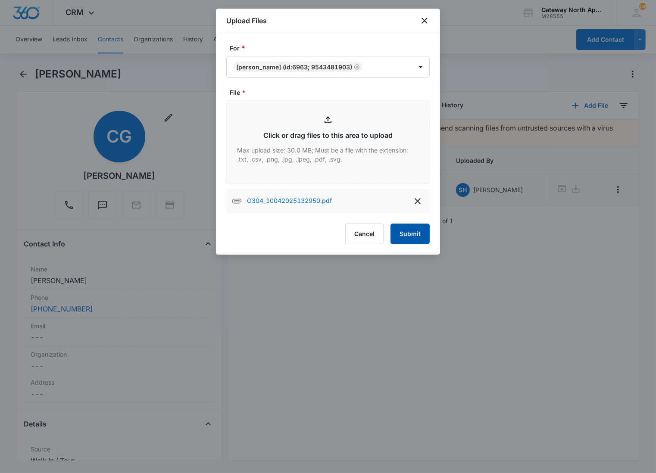
click at [402, 233] on button "Submit" at bounding box center [409, 234] width 39 height 21
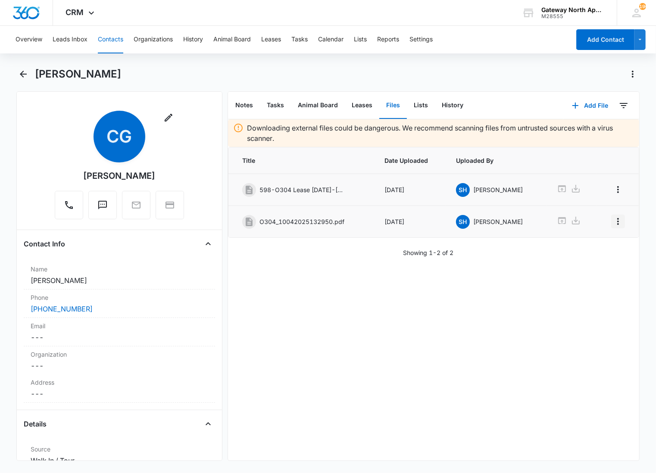
click at [612, 218] on icon "Overflow Menu" at bounding box center [617, 221] width 10 height 10
click at [590, 244] on div "Edit" at bounding box center [587, 246] width 18 height 6
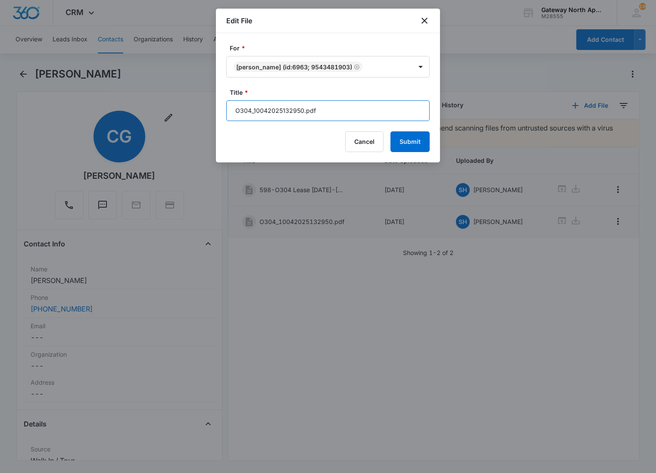
drag, startPoint x: 330, startPoint y: 116, endPoint x: 206, endPoint y: 93, distance: 126.1
click at [206, 93] on body "CRM Apps Reputation Websites Forms CRM Email Social Content Ads Intelligence Fi…" at bounding box center [328, 236] width 656 height 473
type input "598-O304 Lease Packet"
click at [390, 131] on button "Submit" at bounding box center [409, 141] width 39 height 21
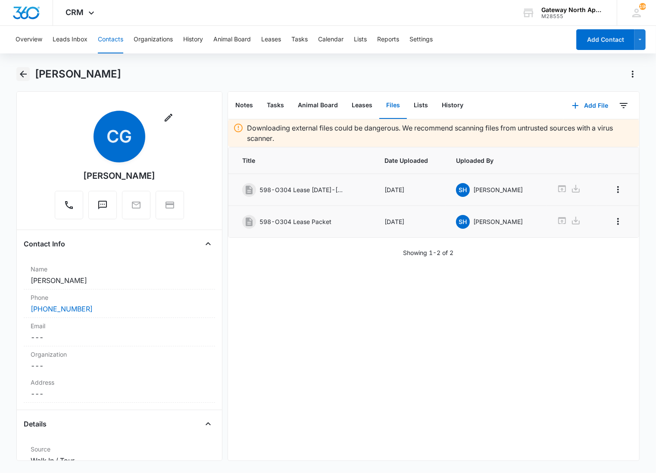
click at [19, 72] on icon "Back" at bounding box center [23, 74] width 10 height 10
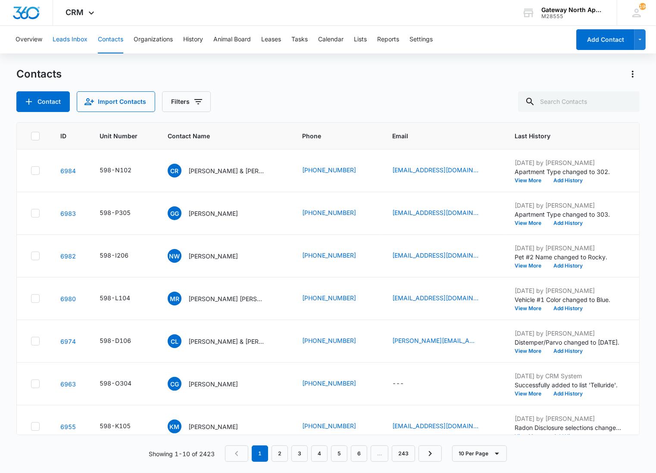
click at [72, 40] on button "Leads Inbox" at bounding box center [70, 40] width 35 height 28
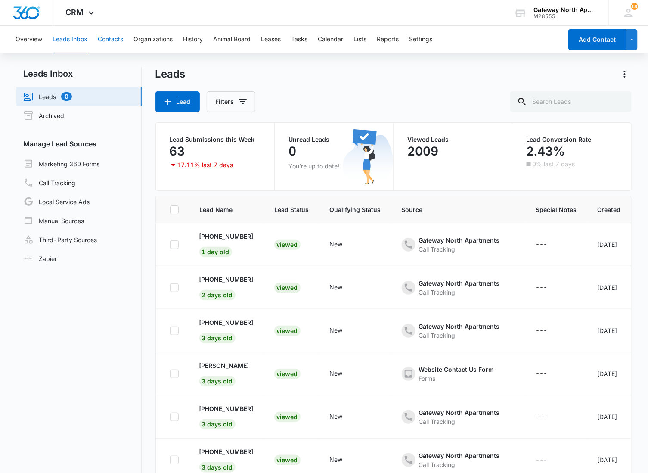
click at [119, 37] on button "Contacts" at bounding box center [110, 40] width 25 height 28
